Goal: Task Accomplishment & Management: Complete application form

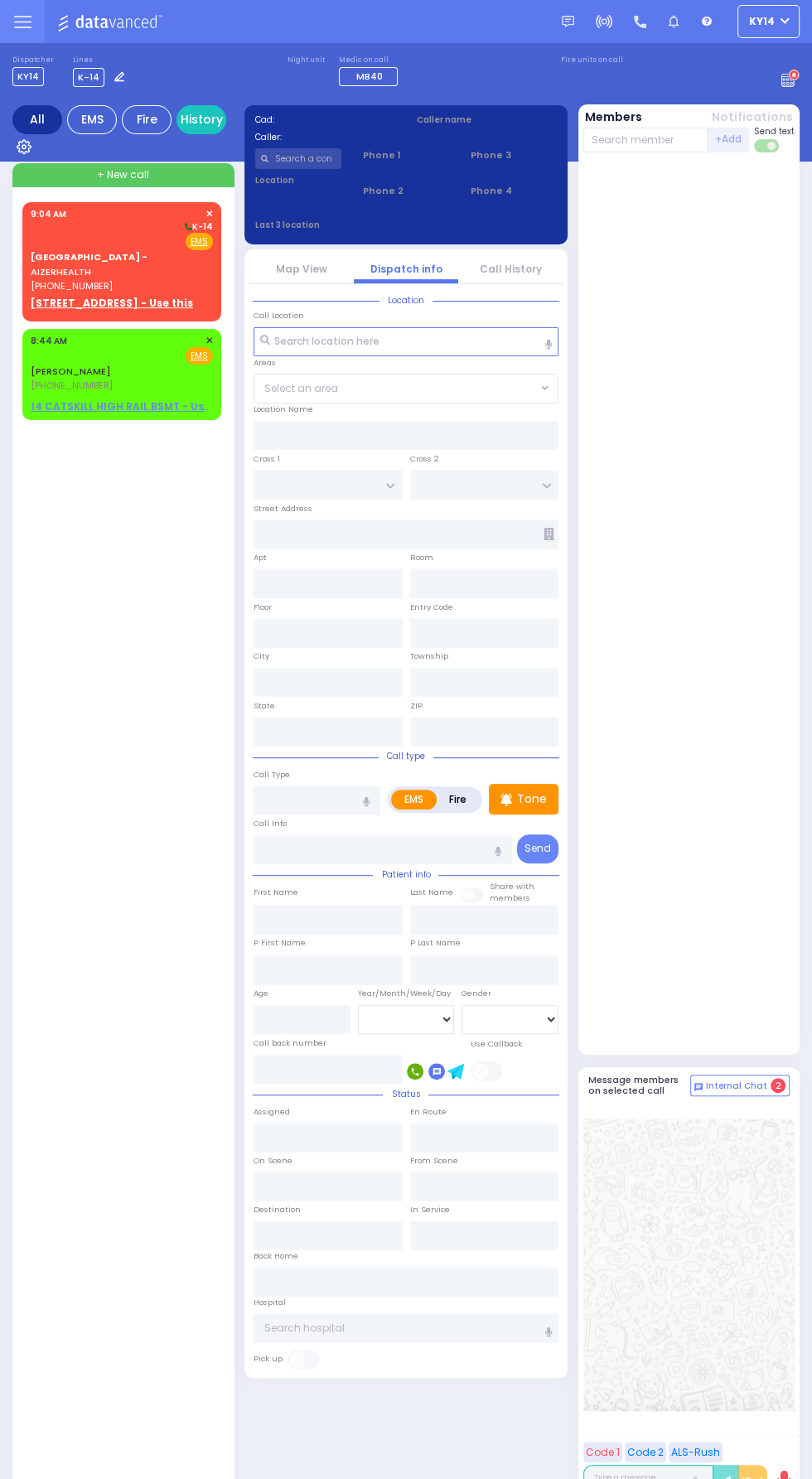
click at [130, 238] on div "Fire EMS" at bounding box center [122, 241] width 183 height 17
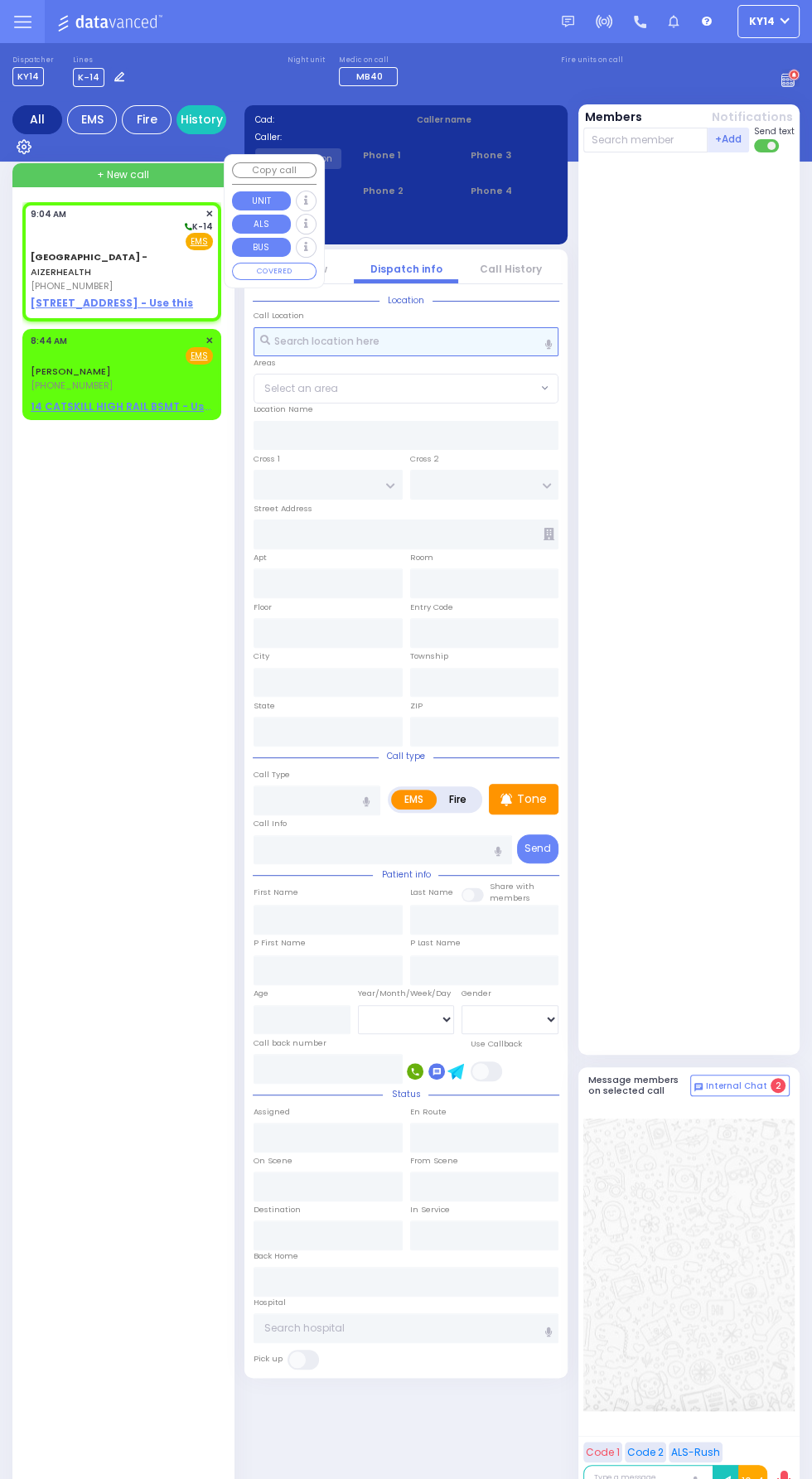
select select
radio input "true"
select select
type input "09:04"
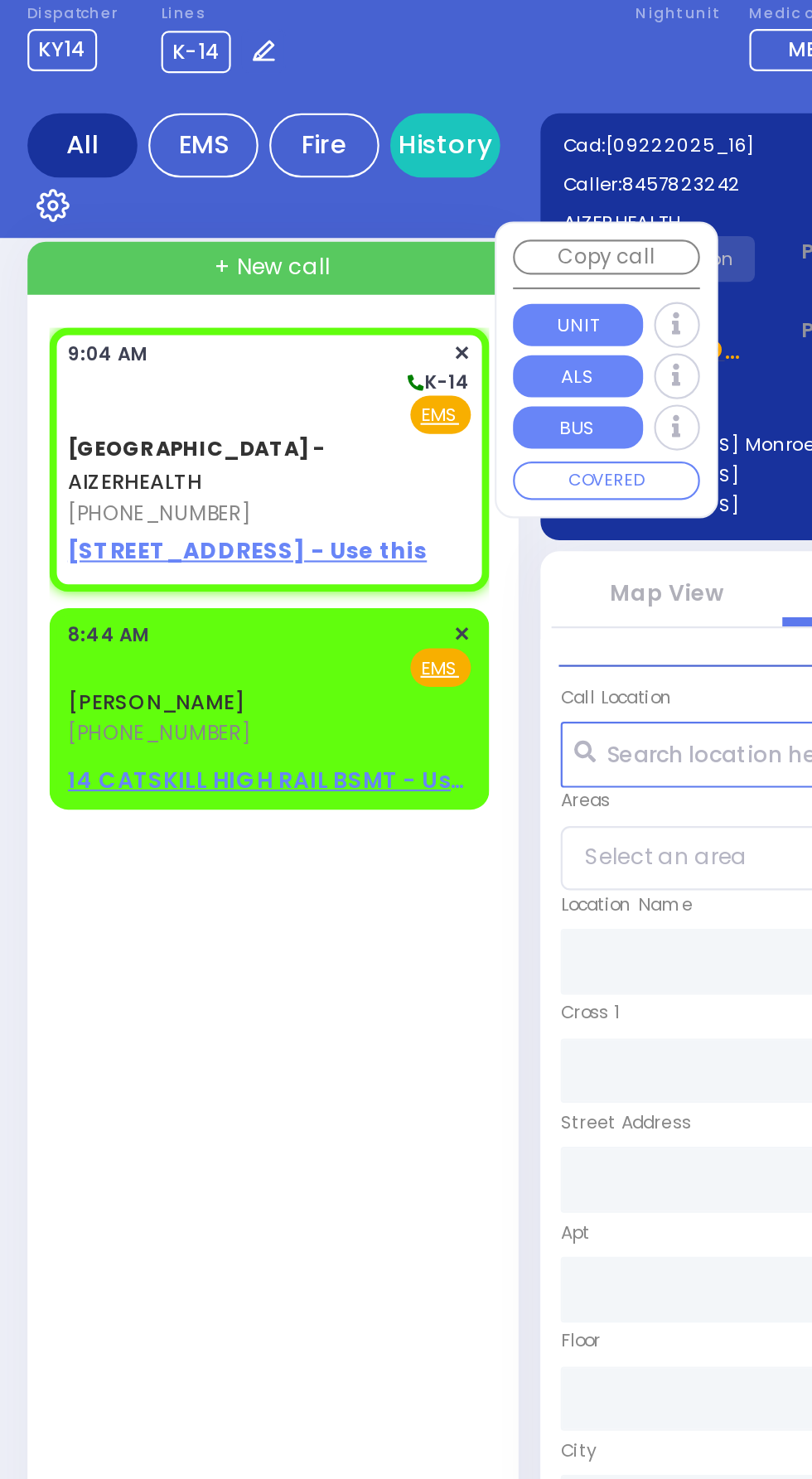
click at [124, 296] on u "[STREET_ADDRESS] - Use this" at bounding box center [112, 303] width 162 height 14
select select
radio input "true"
select select
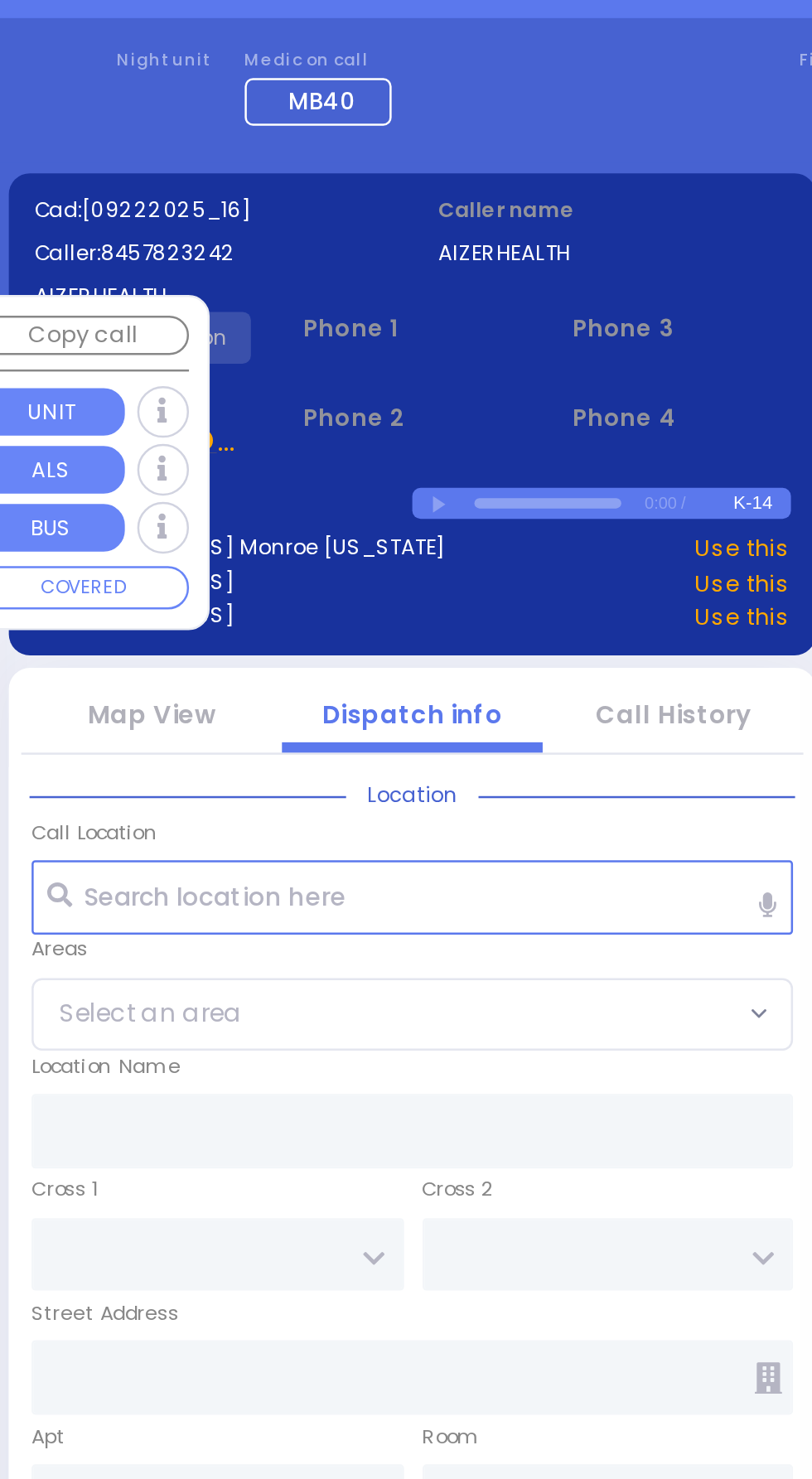
click at [439, 172] on span "Phone 1" at bounding box center [405, 167] width 87 height 14
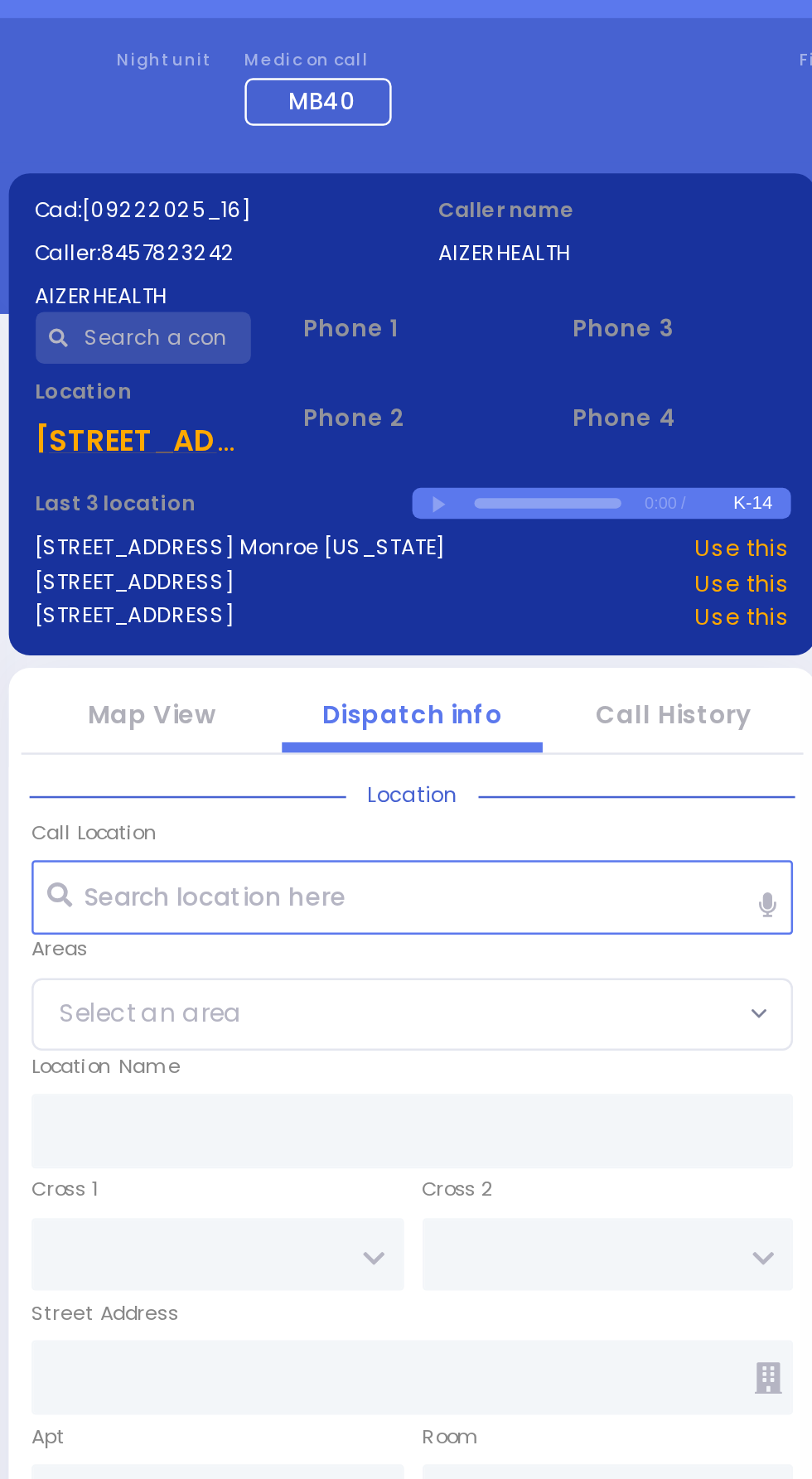
click at [299, 166] on input "text" at bounding box center [298, 171] width 87 height 21
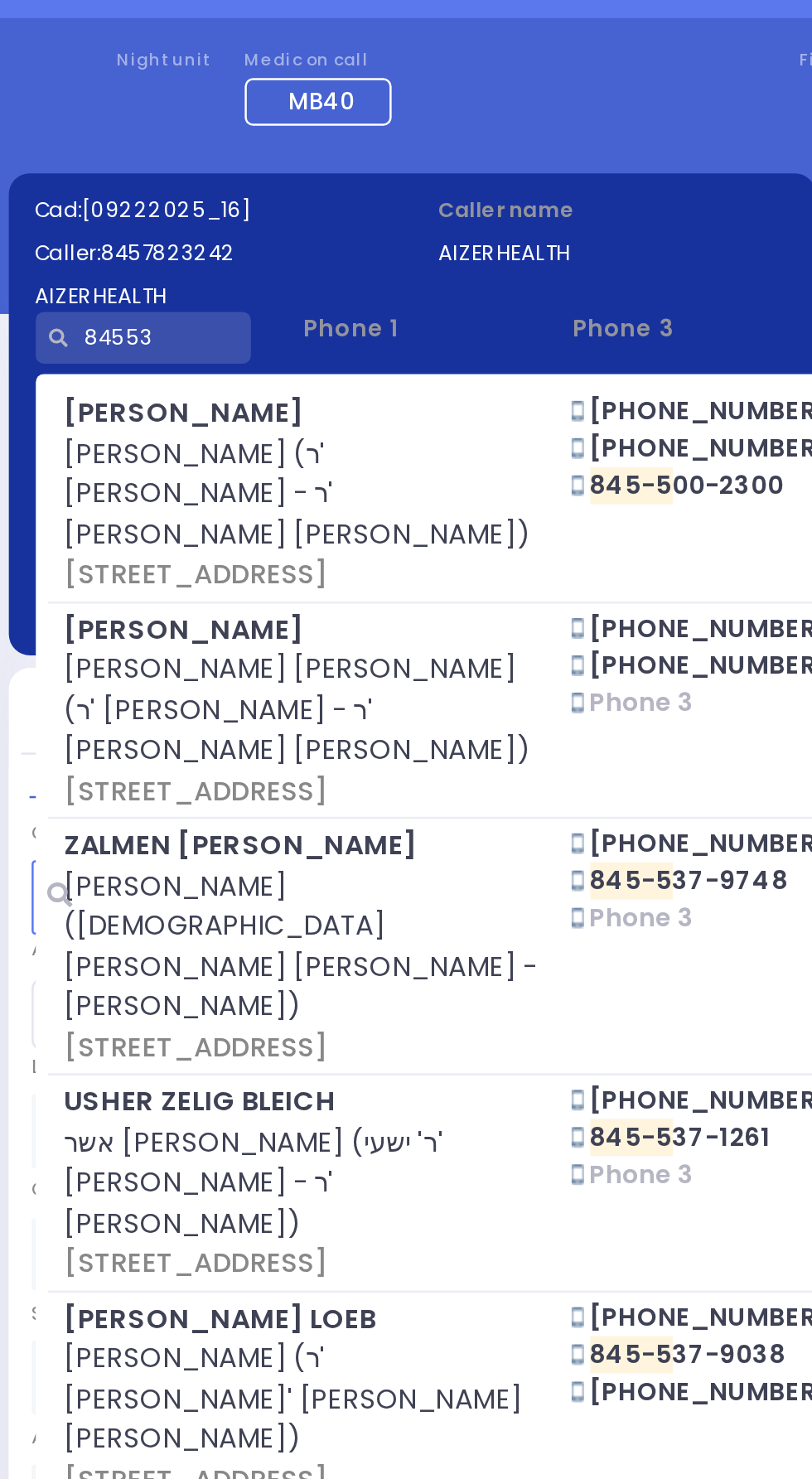
type input "845537"
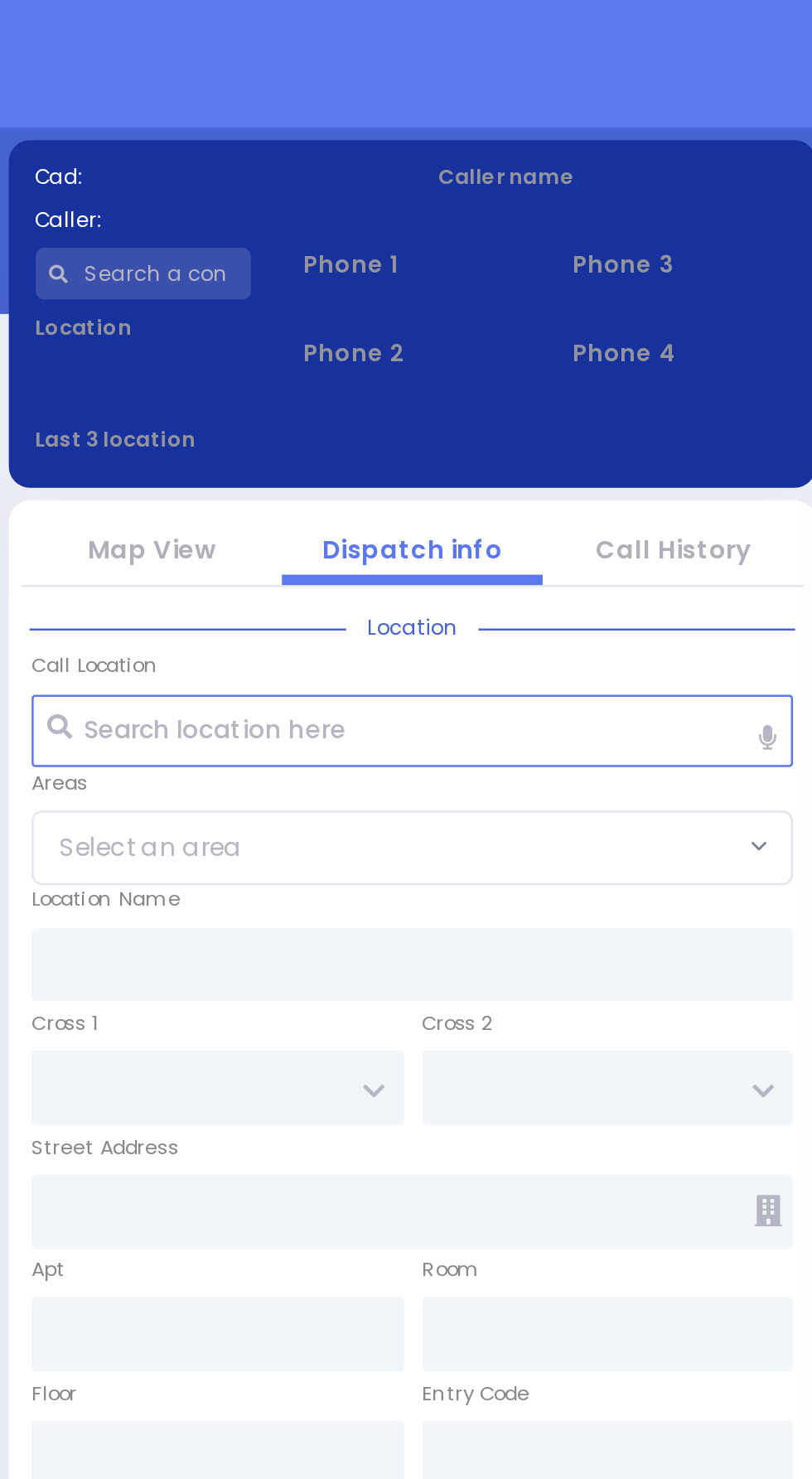
click at [313, 135] on div "Cad: Caller:" at bounding box center [324, 117] width 161 height 35
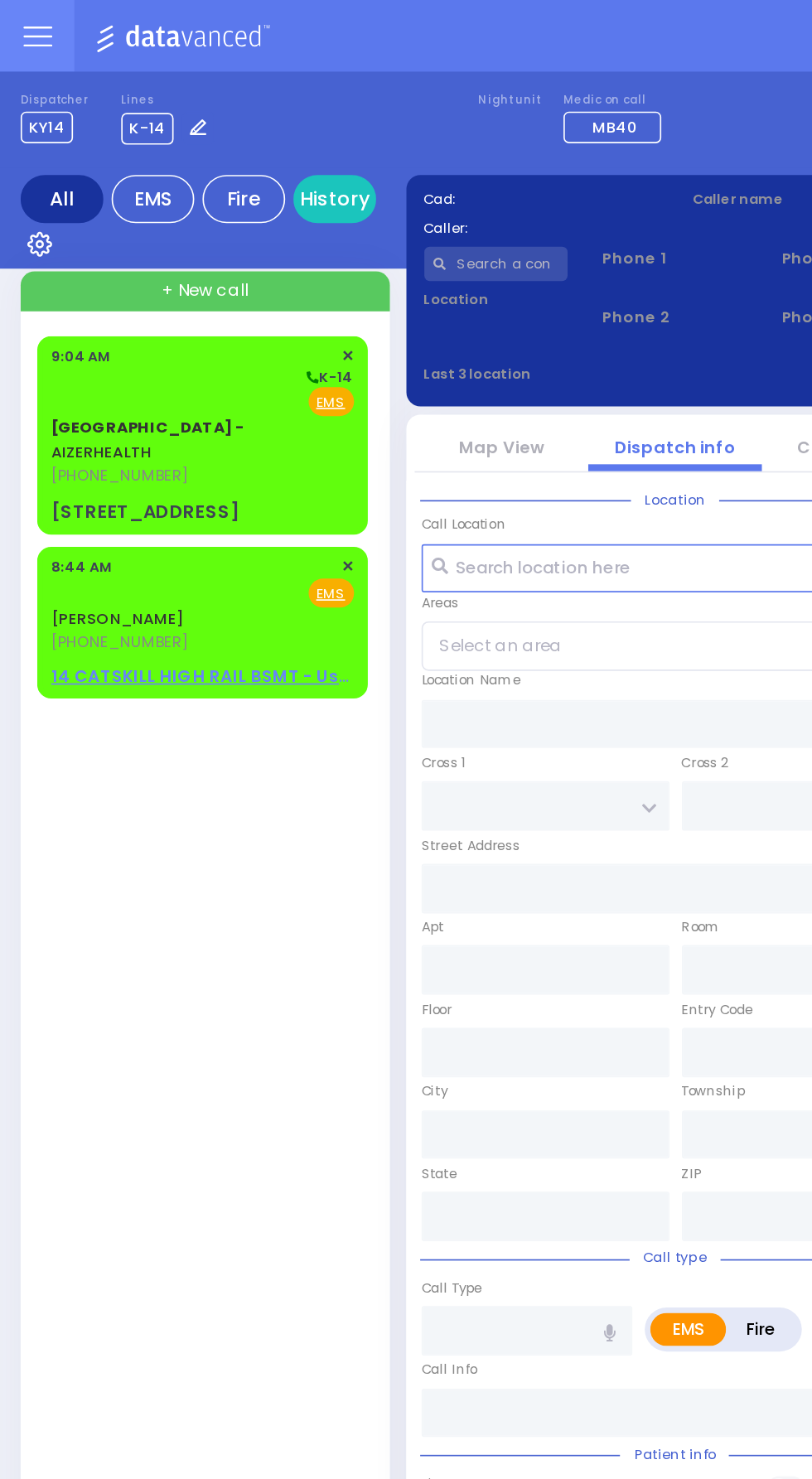
click at [135, 237] on div "Fire EMS" at bounding box center [122, 241] width 183 height 17
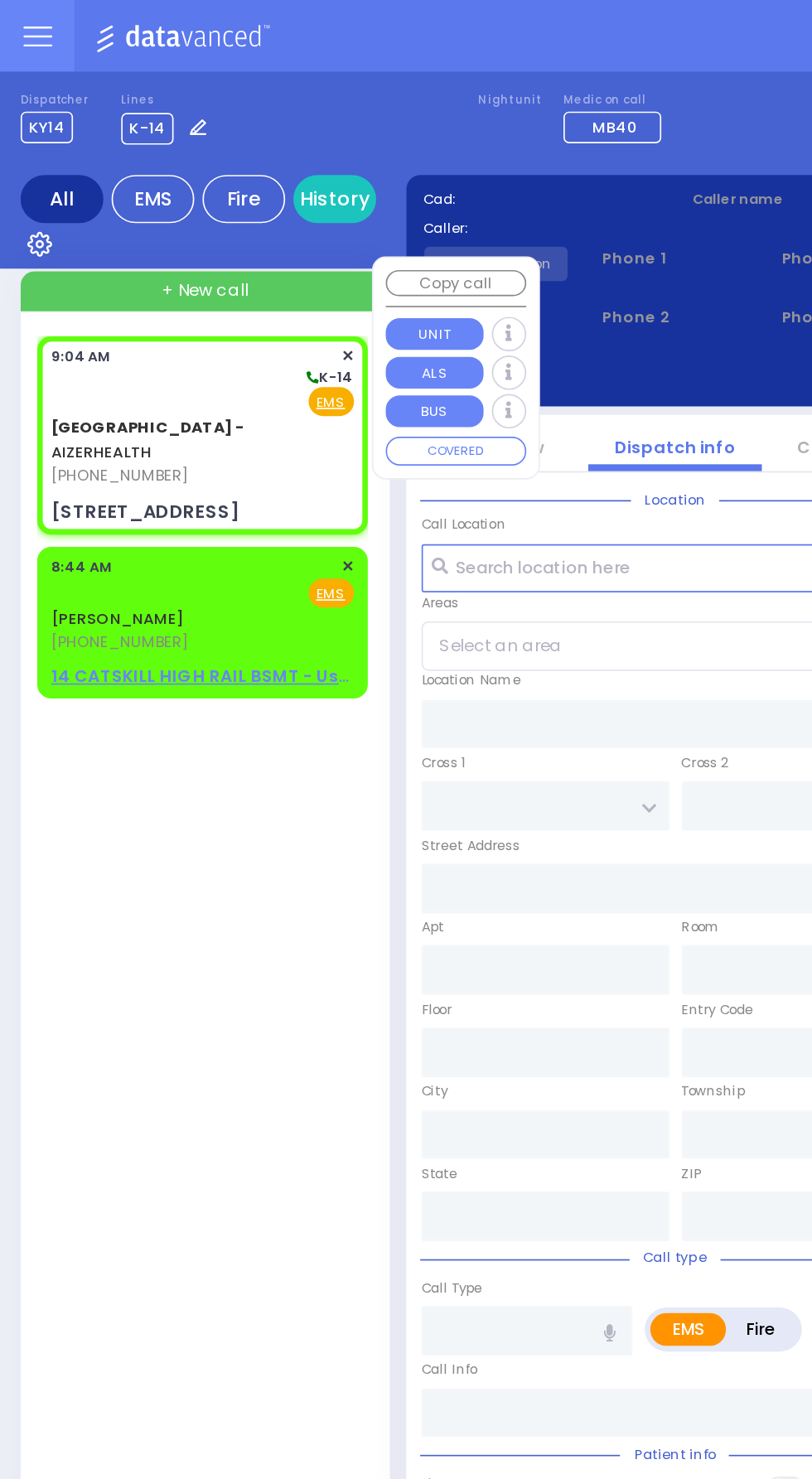
select select
radio input "true"
select select
type input "09:04"
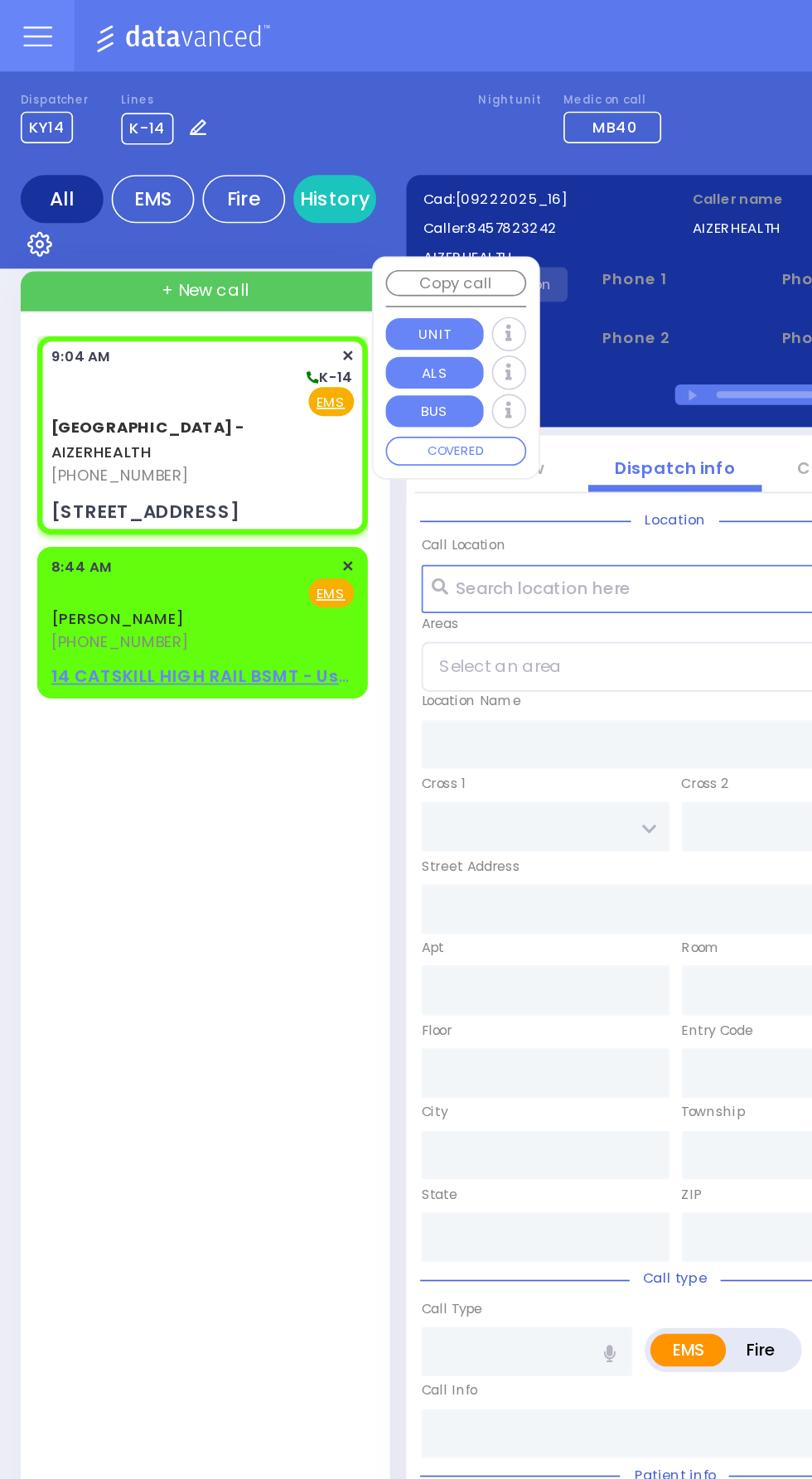
type input "[STREET_ADDRESS]"
type input "Arncliffe"
type input "[GEOGRAPHIC_DATA]"
type input "2205"
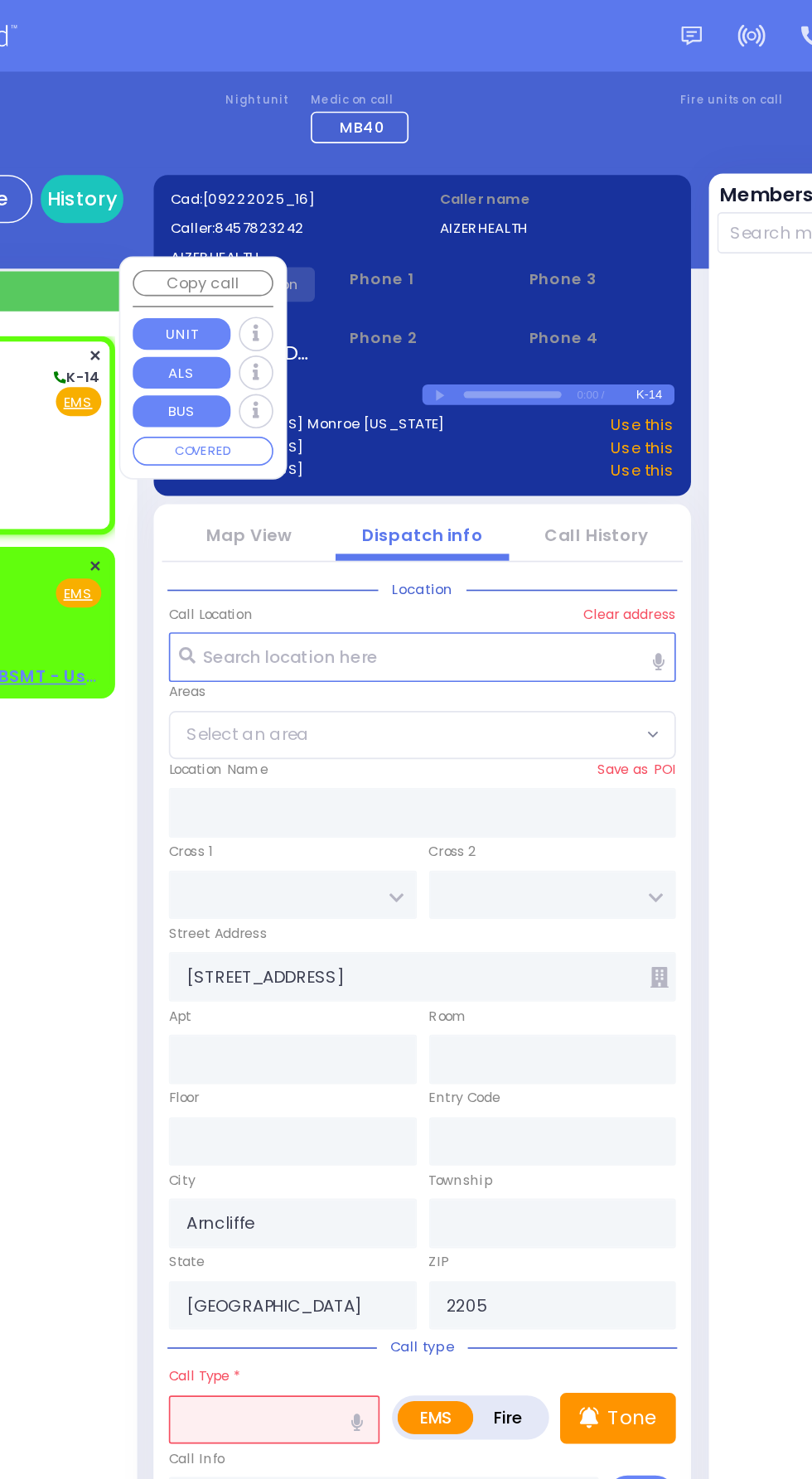
click at [400, 184] on div at bounding box center [405, 185] width 87 height 21
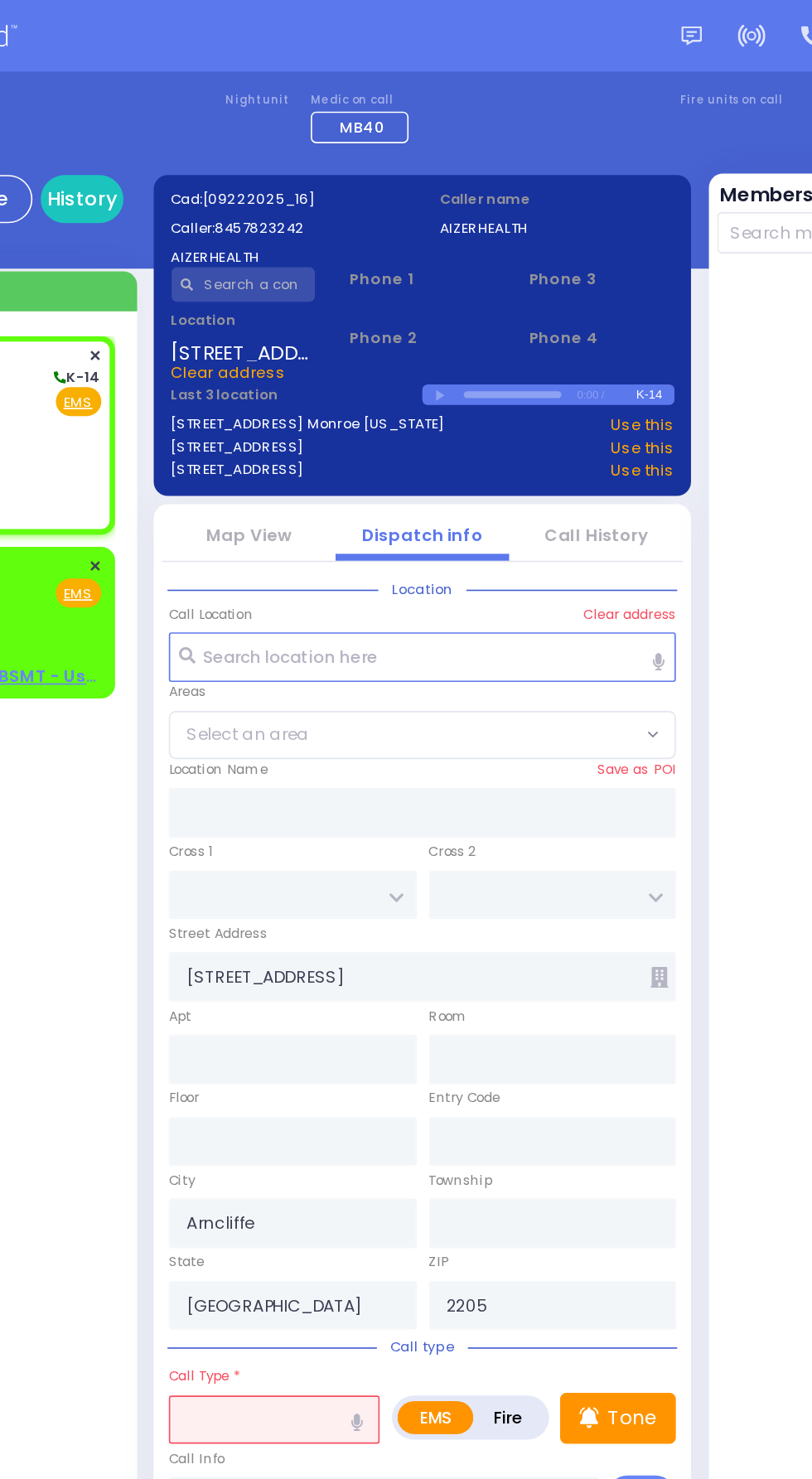
click at [286, 168] on input "text" at bounding box center [298, 171] width 87 height 21
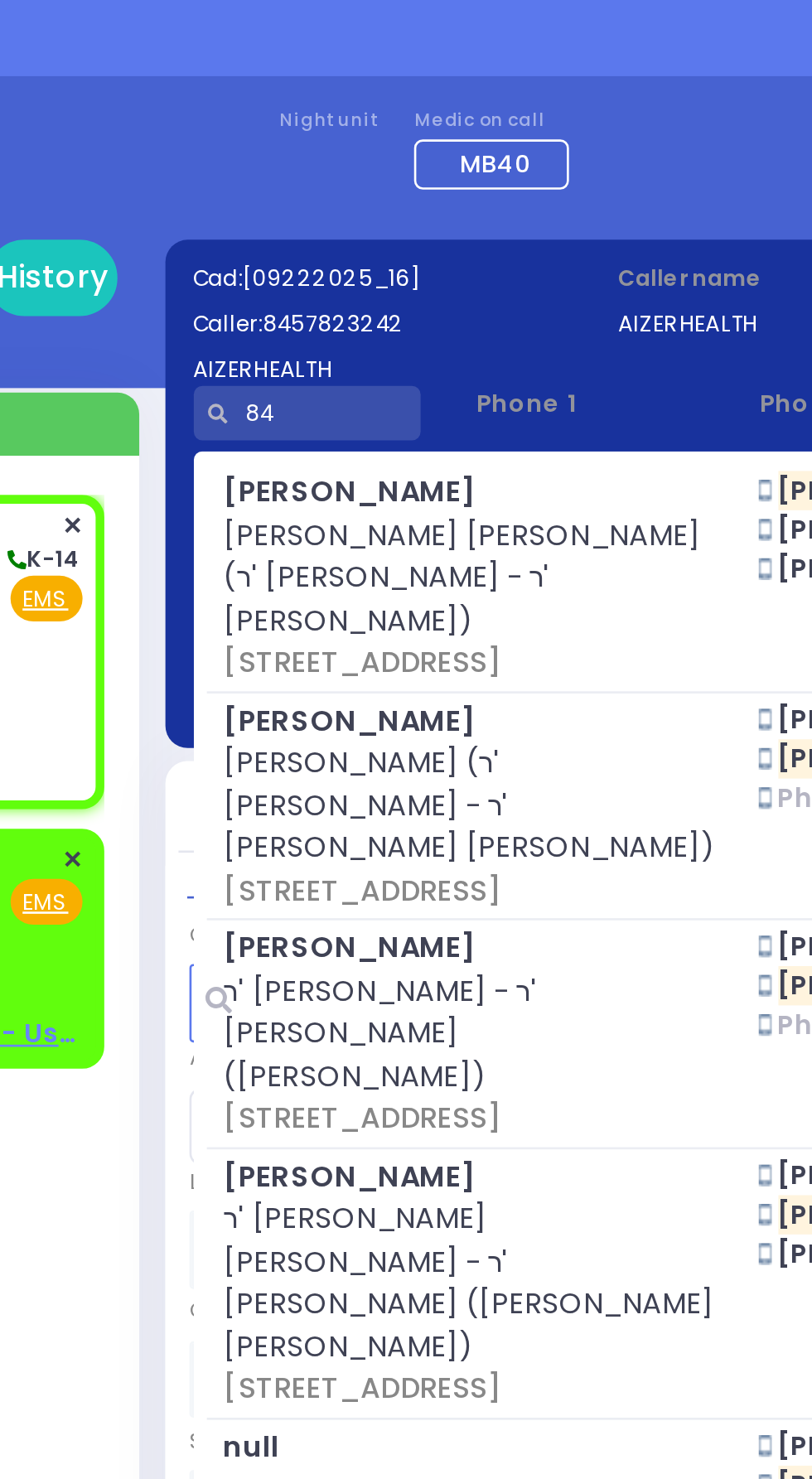
type input "8"
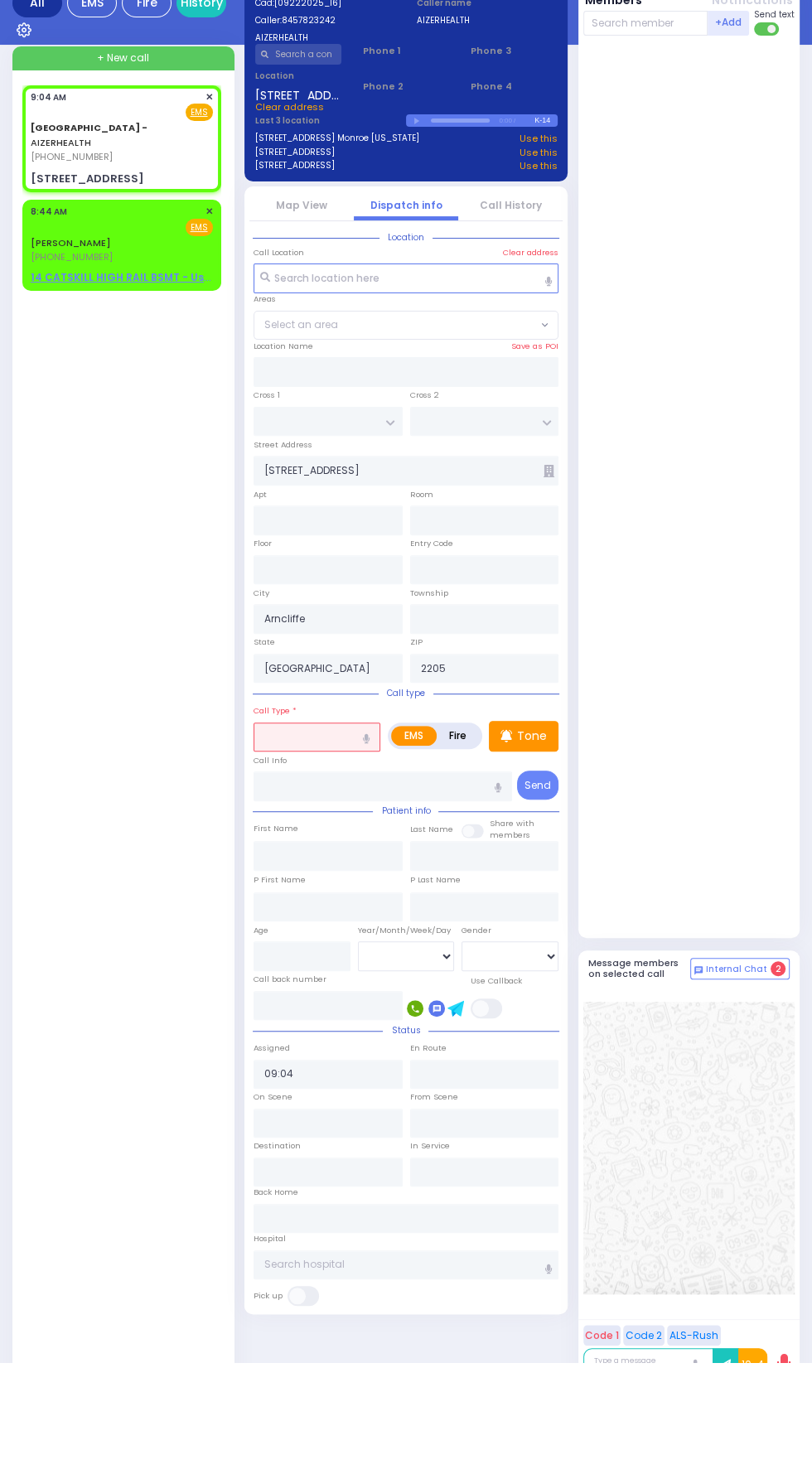
select select
radio input "true"
select select
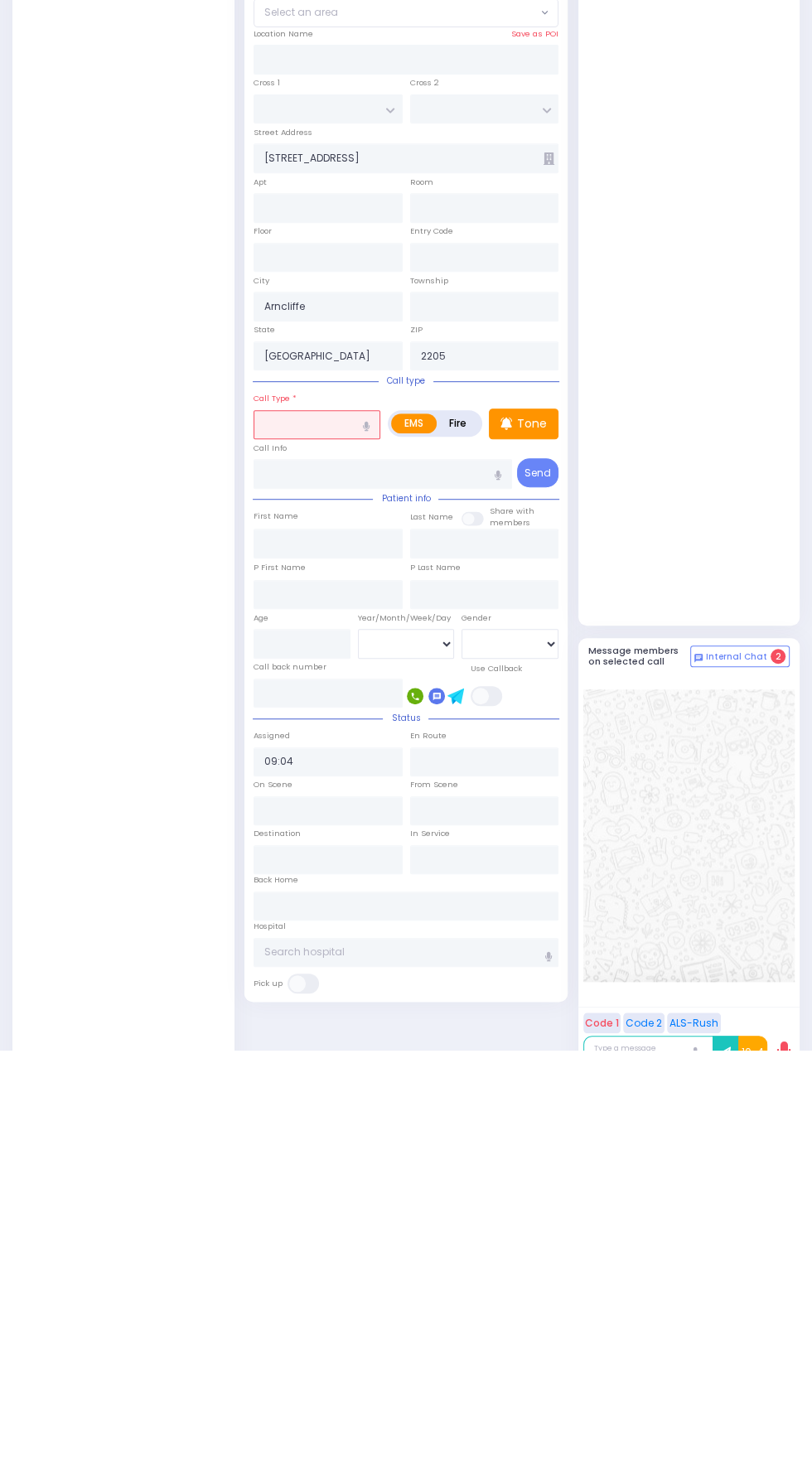
click at [304, 842] on input "text" at bounding box center [317, 854] width 127 height 30
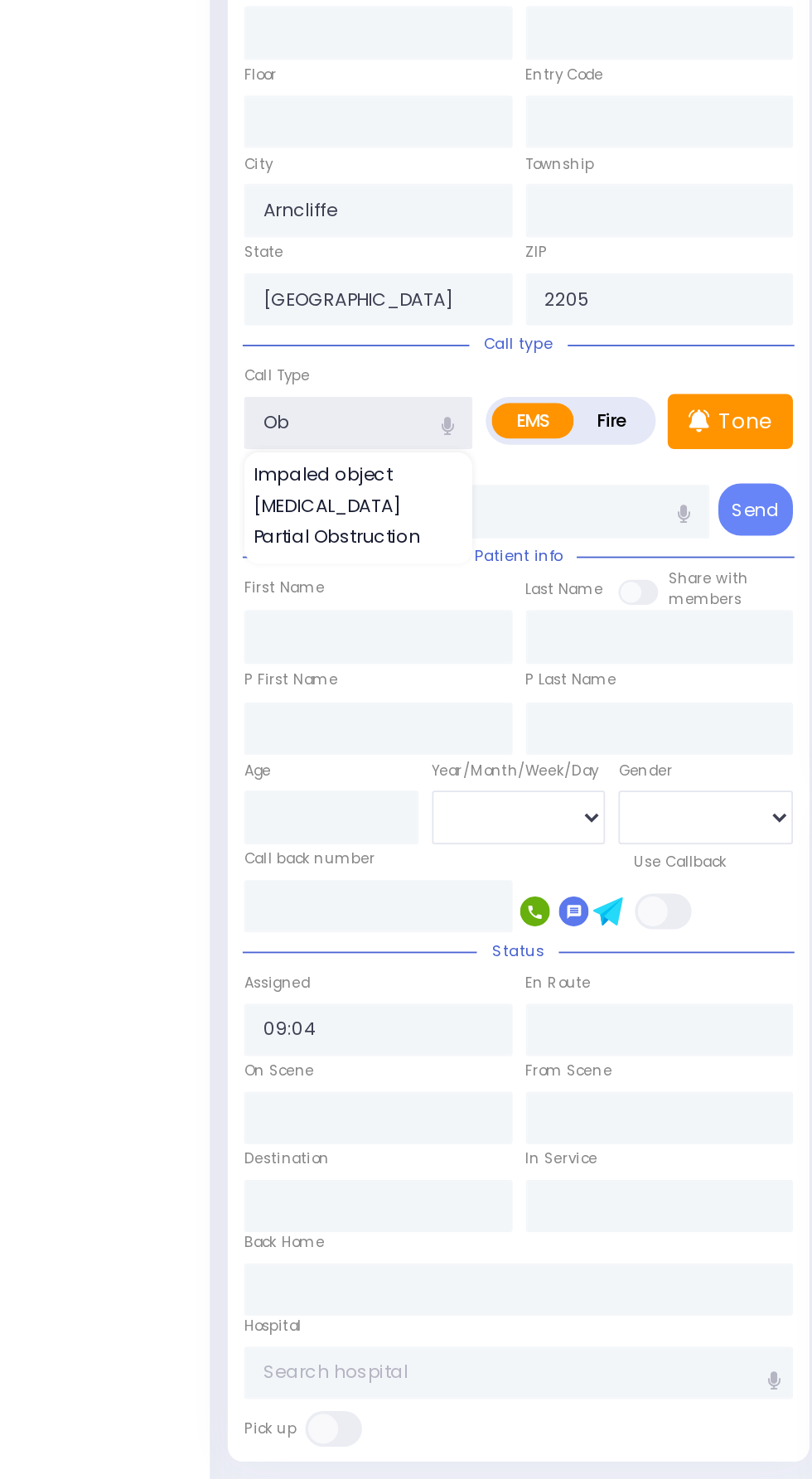
type input "Ob"
click at [460, 734] on input "text" at bounding box center [484, 735] width 149 height 30
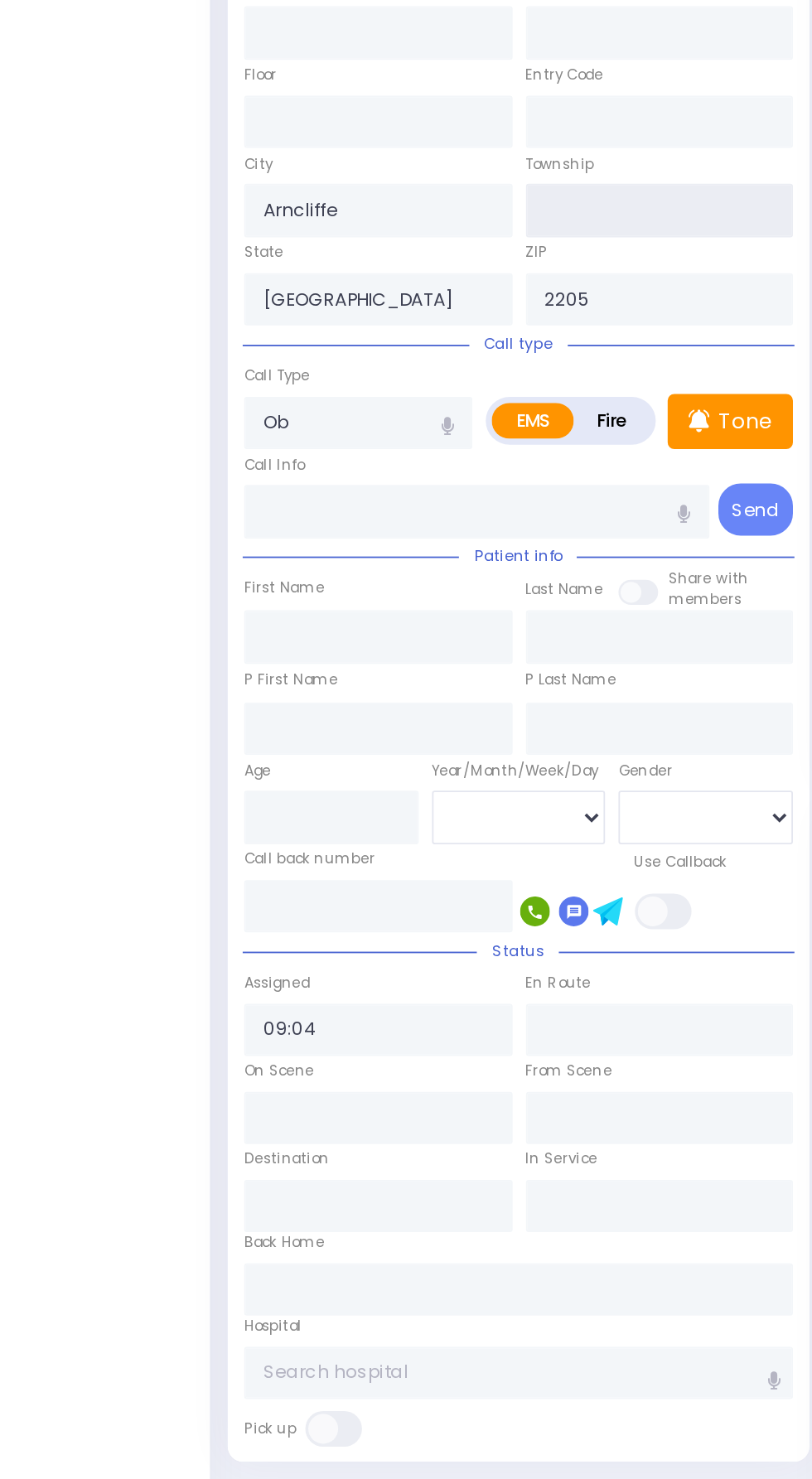
select select
radio input "true"
select select
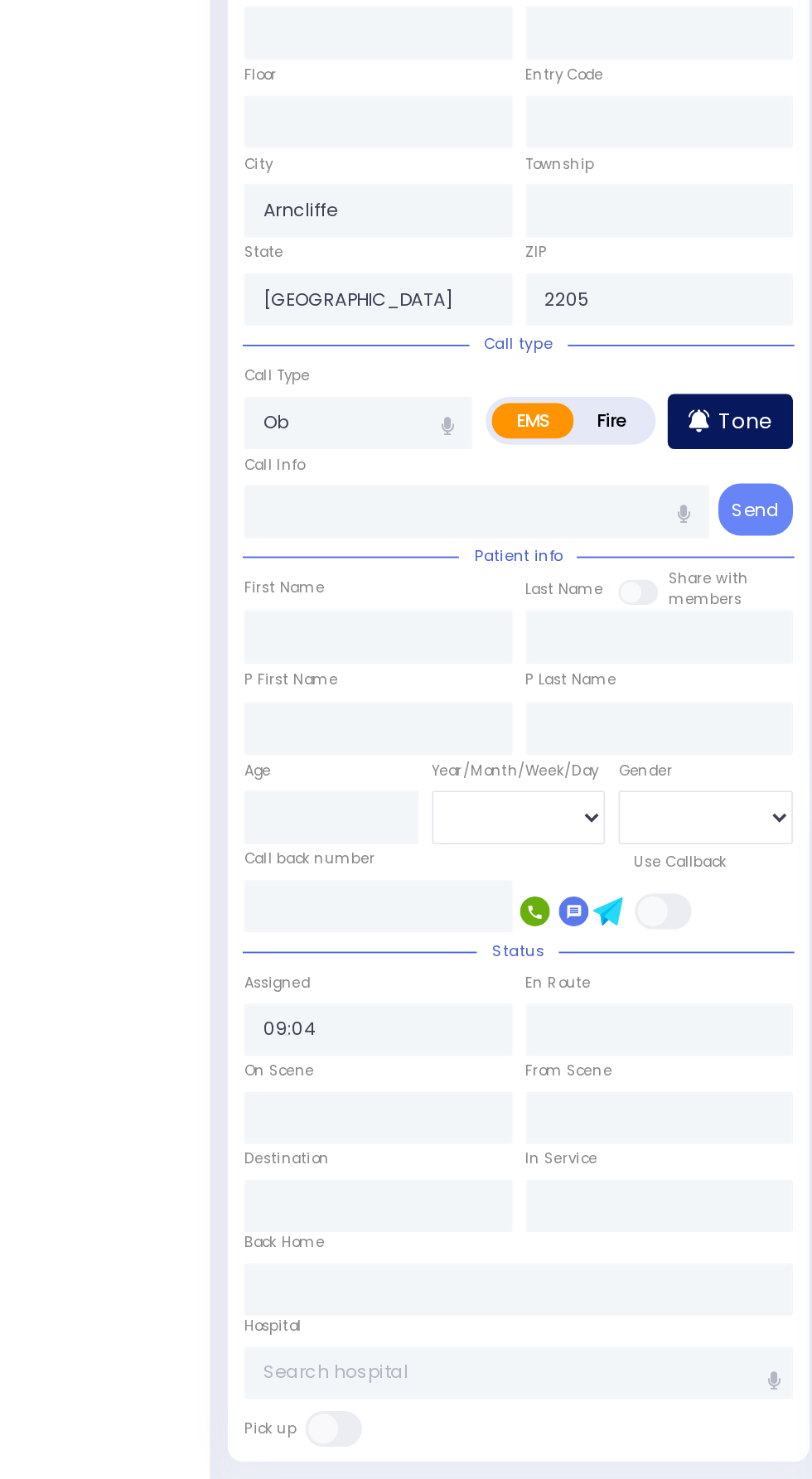
click at [530, 851] on p "Tone" at bounding box center [531, 853] width 30 height 18
